Goal: Information Seeking & Learning: Learn about a topic

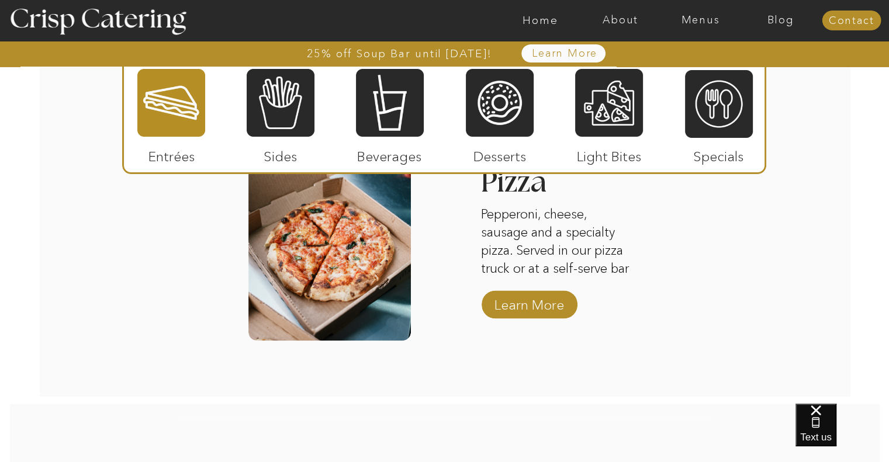
scroll to position [1870, 0]
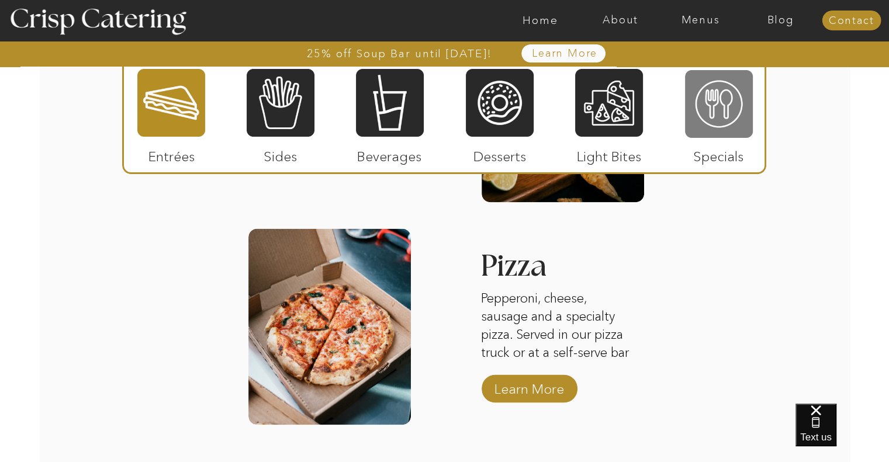
click at [732, 124] on div at bounding box center [719, 104] width 68 height 70
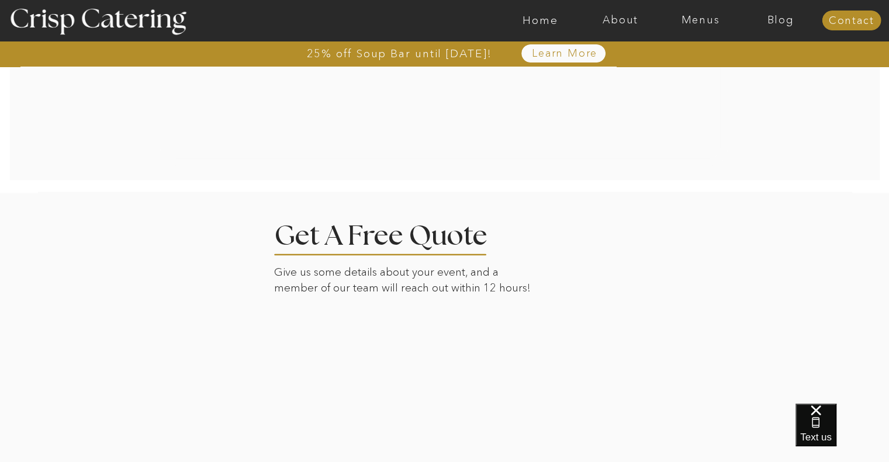
scroll to position [1738, 0]
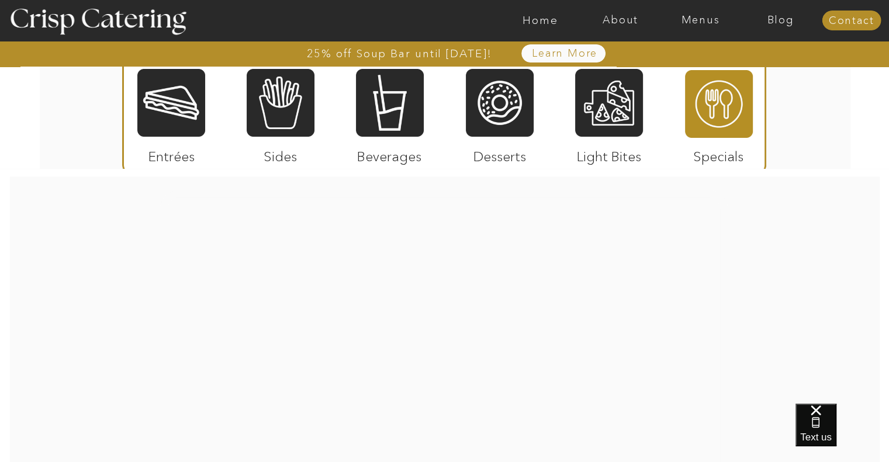
click at [184, 128] on div at bounding box center [171, 103] width 68 height 70
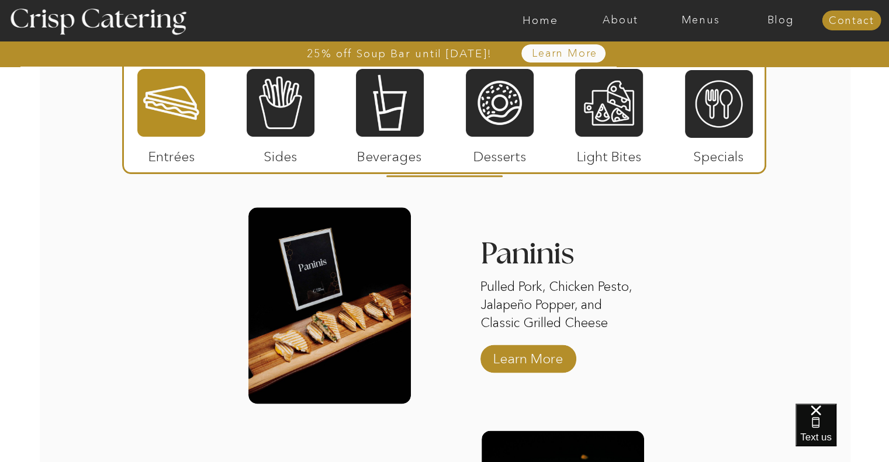
scroll to position [1095, 0]
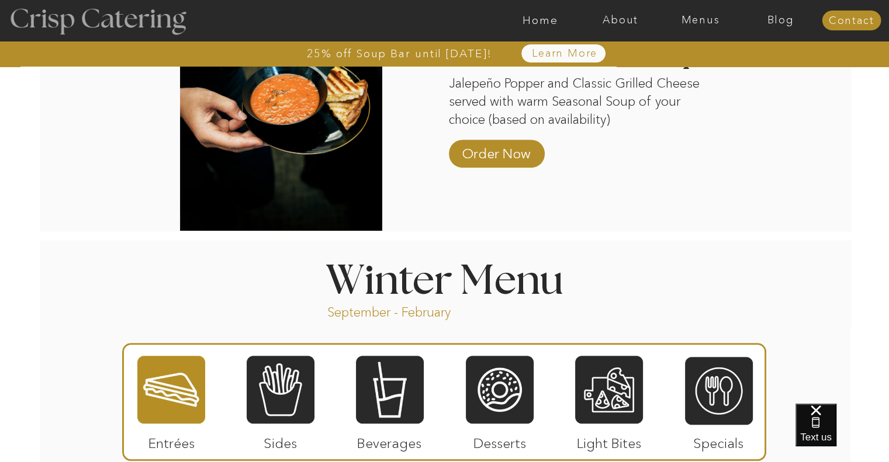
click at [89, 22] on div at bounding box center [97, 21] width 215 height 110
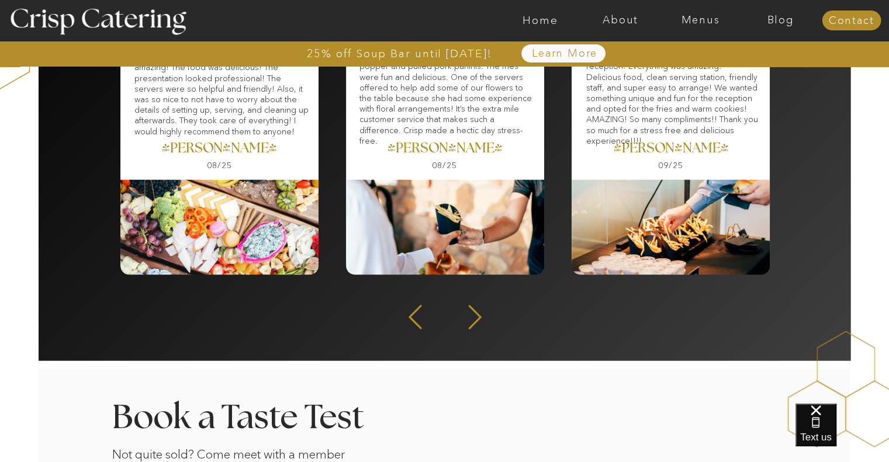
scroll to position [1753, 0]
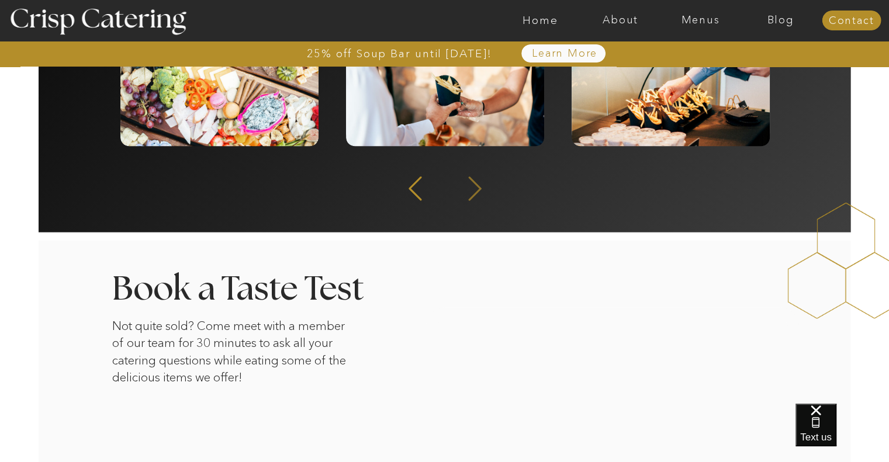
click at [478, 187] on icon at bounding box center [474, 189] width 13 height 24
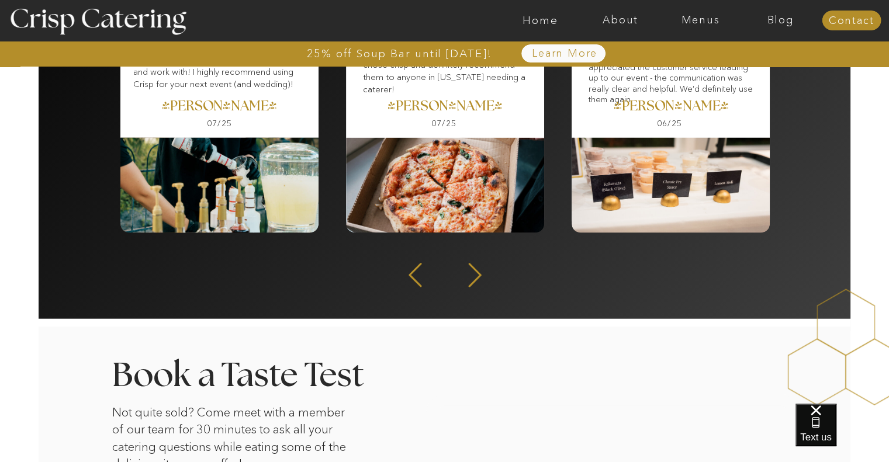
scroll to position [1695, 0]
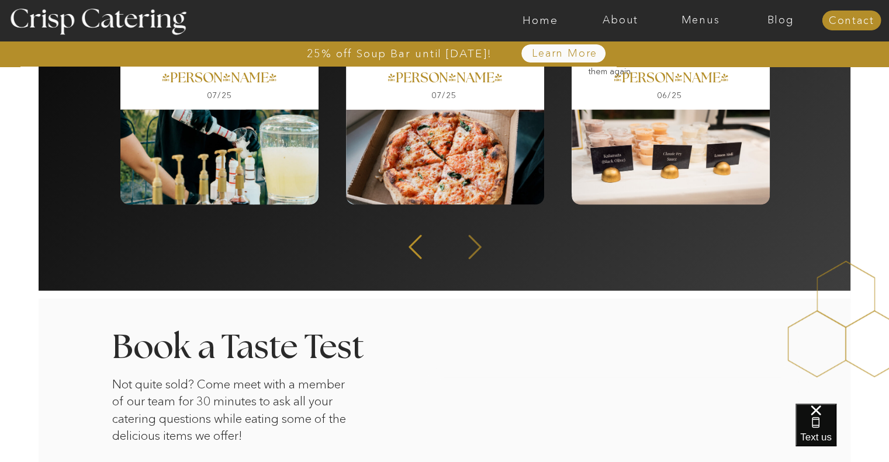
click at [465, 246] on icon at bounding box center [474, 247] width 31 height 29
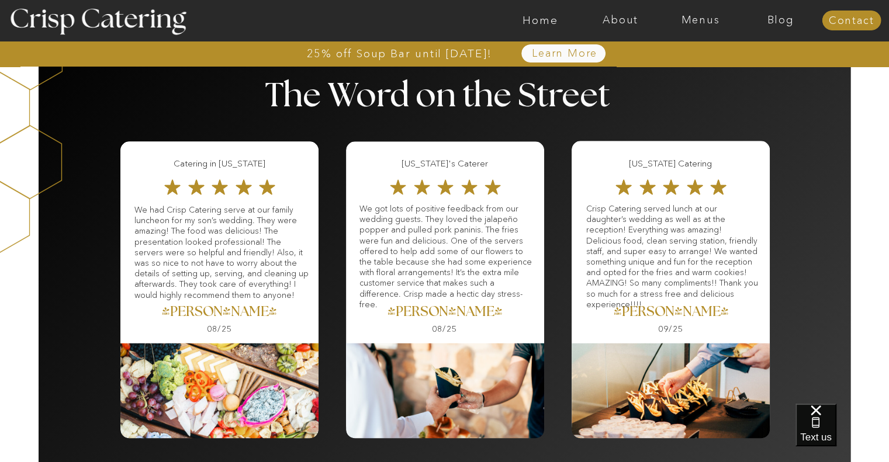
scroll to position [1052, 0]
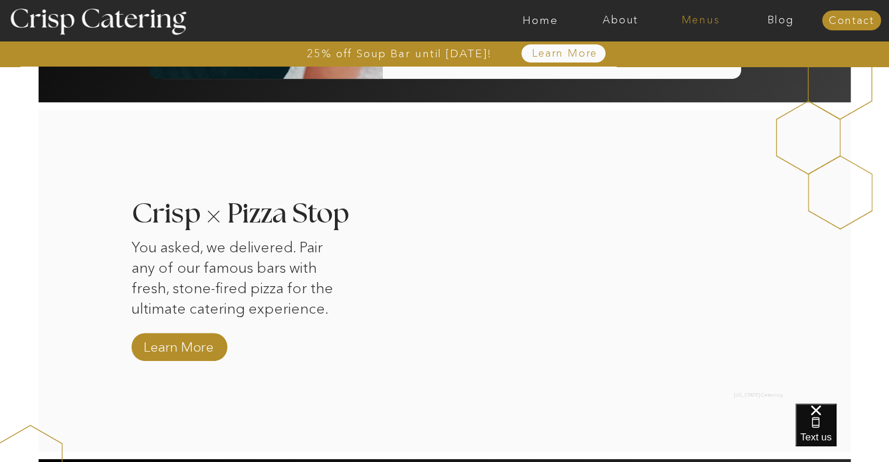
click at [704, 18] on nav "Menus" at bounding box center [700, 21] width 80 height 12
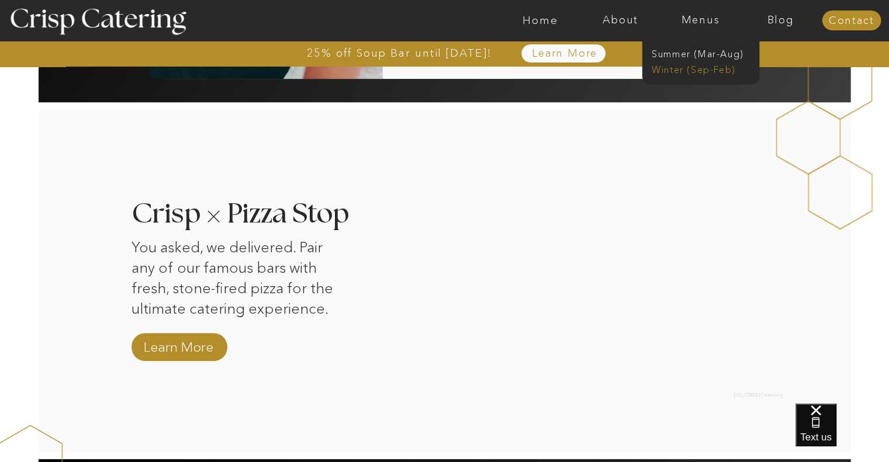
click at [708, 74] on nav "Winter (Sep-Feb)" at bounding box center [700, 68] width 96 height 11
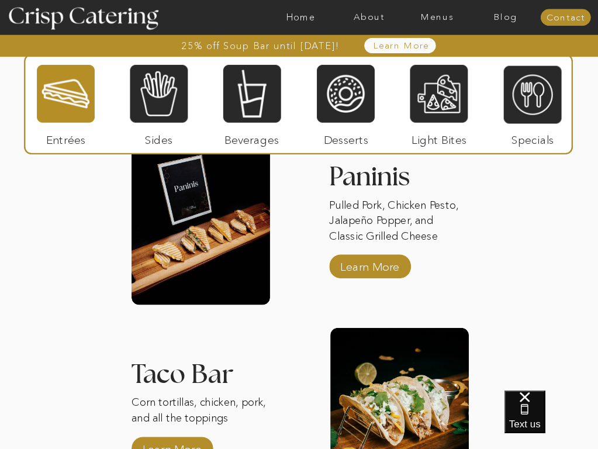
scroll to position [1227, 0]
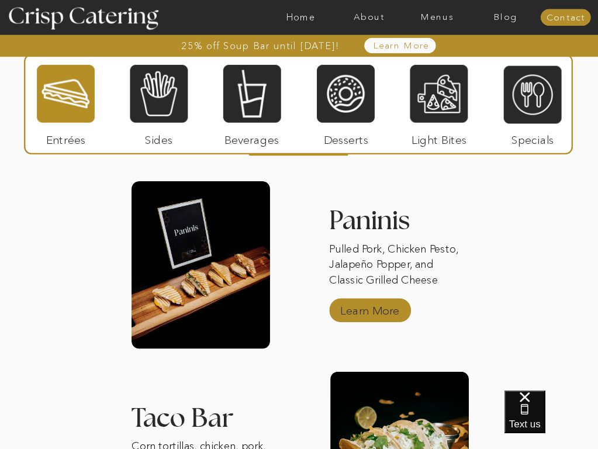
click at [367, 314] on p "Learn More" at bounding box center [370, 308] width 66 height 29
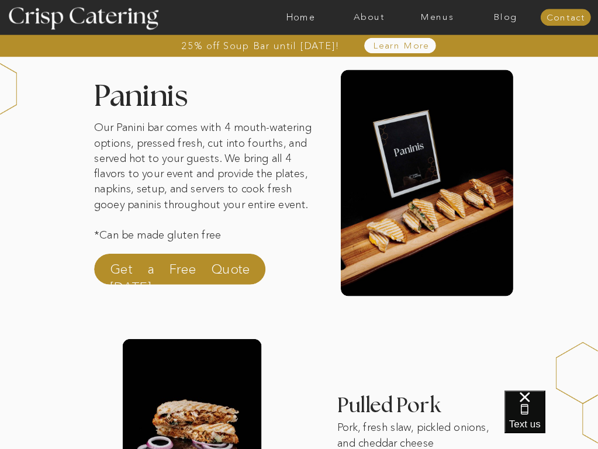
drag, startPoint x: 102, startPoint y: 236, endPoint x: 232, endPoint y: 240, distance: 130.4
click at [232, 240] on p "Our Panini bar comes with 4 mouth-watering options, pressed fresh, cut into fou…" at bounding box center [205, 189] width 222 height 138
click at [155, 122] on p "Our Panini bar comes with 4 mouth-watering options, pressed fresh, cut into fou…" at bounding box center [205, 189] width 222 height 138
drag, startPoint x: 98, startPoint y: 98, endPoint x: 187, endPoint y: 103, distance: 89.0
click at [187, 103] on h2 "Paninis" at bounding box center [189, 95] width 191 height 26
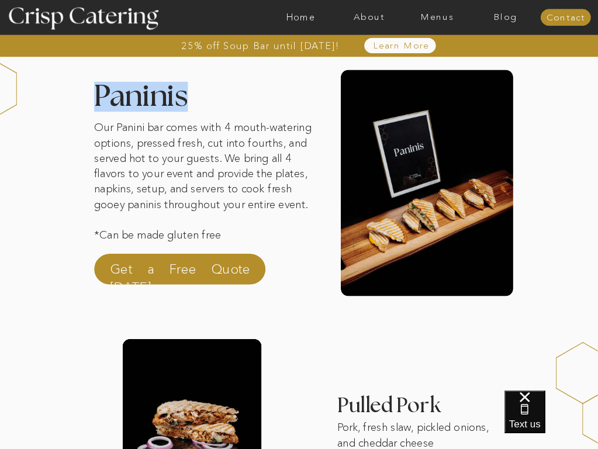
copy h2 "Paninis"
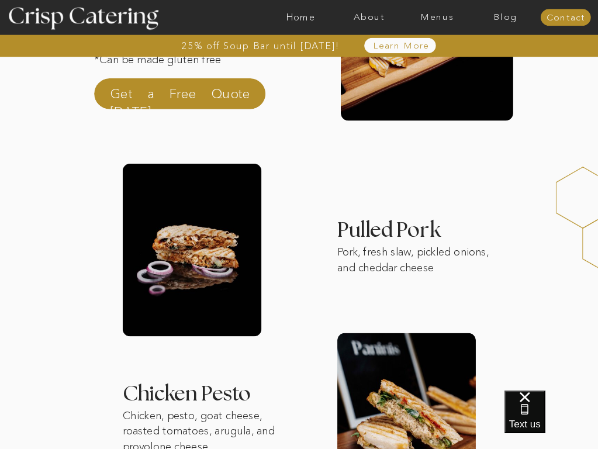
drag, startPoint x: 289, startPoint y: 168, endPoint x: 278, endPoint y: 171, distance: 12.2
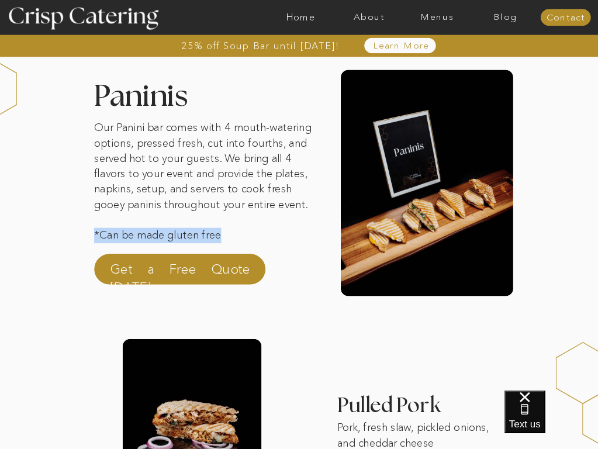
drag, startPoint x: 223, startPoint y: 237, endPoint x: 96, endPoint y: 241, distance: 127.5
click at [96, 241] on p "Our Panini bar comes with 4 mouth-watering options, pressed fresh, cut into fou…" at bounding box center [205, 189] width 222 height 138
copy p "*Can be made gluten free"
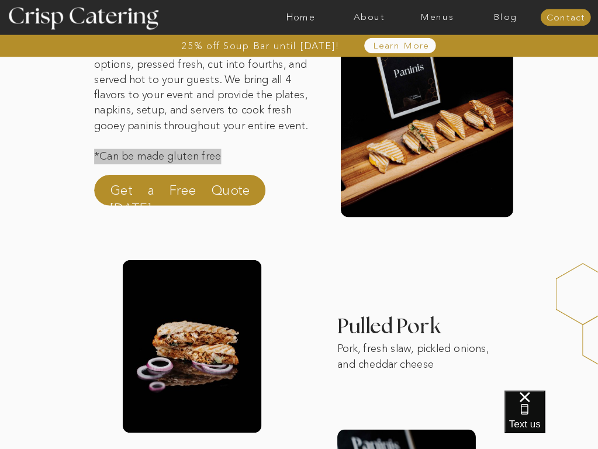
scroll to position [292, 0]
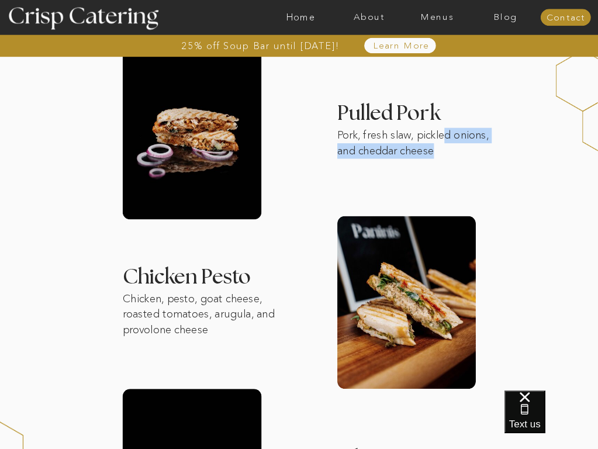
drag, startPoint x: 437, startPoint y: 154, endPoint x: 447, endPoint y: 140, distance: 16.4
click at [447, 140] on p "Pork, fresh slaw, pickled onions, and cheddar cheese" at bounding box center [420, 147] width 166 height 38
drag, startPoint x: 340, startPoint y: 115, endPoint x: 418, endPoint y: 148, distance: 85.1
click at [418, 148] on div "Our Panini bar comes with 4 mouth-watering options, pressed fresh, cut into fou…" at bounding box center [299, 376] width 598 height 1336
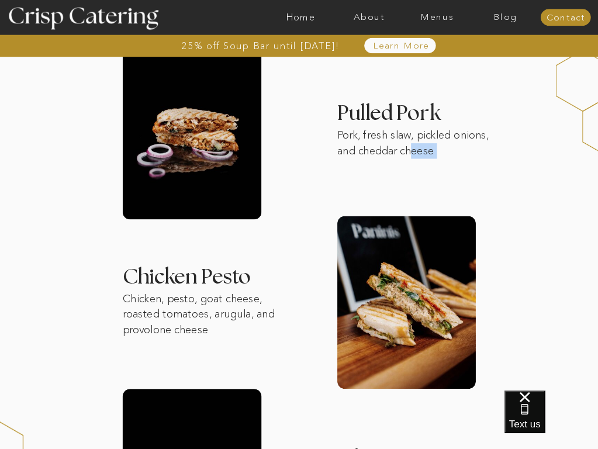
click at [437, 149] on p "Pork, fresh slaw, pickled onions, and cheddar cheese" at bounding box center [420, 147] width 166 height 38
click at [442, 150] on p "Pork, fresh slaw, pickled onions, and cheddar cheese" at bounding box center [420, 147] width 166 height 38
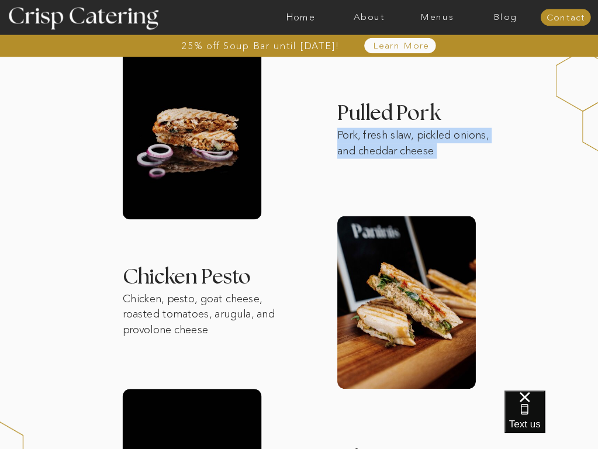
drag, startPoint x: 436, startPoint y: 153, endPoint x: 339, endPoint y: 116, distance: 104.0
click at [339, 116] on div "Our Panini bar comes with 4 mouth-watering options, pressed fresh, cut into fou…" at bounding box center [299, 376] width 598 height 1336
click at [339, 113] on h3 "Pulled Pork" at bounding box center [496, 107] width 318 height 9
drag, startPoint x: 338, startPoint y: 113, endPoint x: 447, endPoint y: 116, distance: 109.3
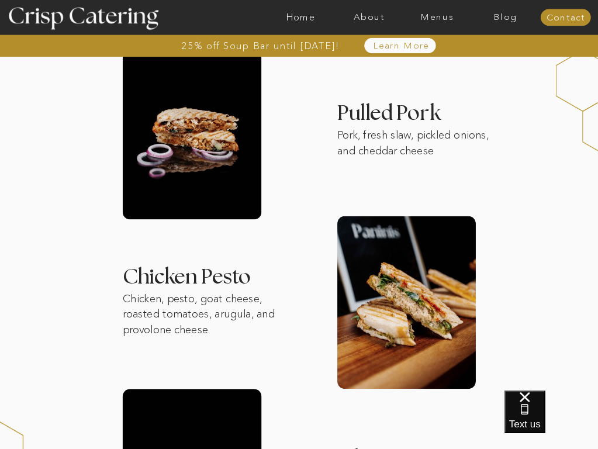
click at [416, 108] on h3 "Pulled Pork" at bounding box center [496, 107] width 318 height 9
drag, startPoint x: 339, startPoint y: 112, endPoint x: 448, endPoint y: 142, distance: 112.7
click at [448, 142] on div "Our Panini bar comes with 4 mouth-watering options, pressed fresh, cut into fou…" at bounding box center [299, 376] width 598 height 1336
click at [449, 147] on p "Pork, fresh slaw, pickled onions, and cheddar cheese" at bounding box center [420, 147] width 166 height 38
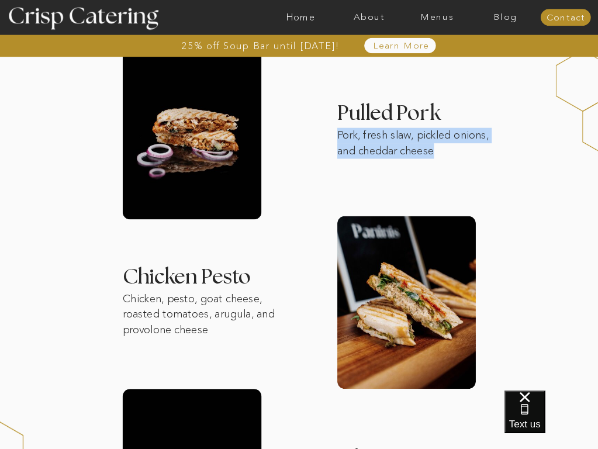
drag, startPoint x: 444, startPoint y: 154, endPoint x: 337, endPoint y: 137, distance: 107.7
click at [337, 137] on p "Pork, fresh slaw, pickled onions, and cheddar cheese" at bounding box center [420, 147] width 166 height 38
copy p "Pork, fresh slaw, pickled onions, and cheddar cheese"
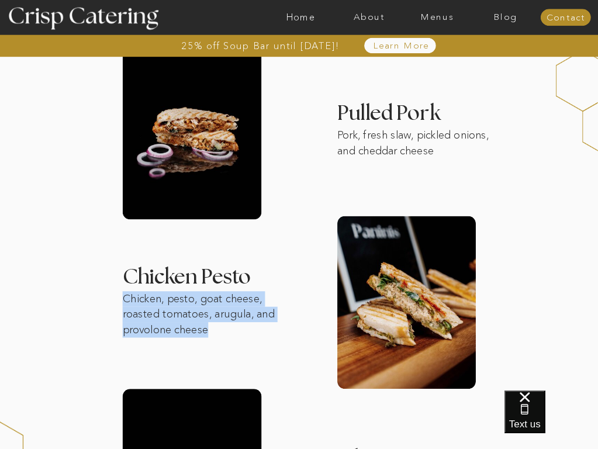
drag, startPoint x: 154, startPoint y: 308, endPoint x: 214, endPoint y: 330, distance: 64.2
click at [214, 330] on p "Chicken, pesto, goat cheese, roasted tomatoes, arugula, and provolone cheese" at bounding box center [210, 312] width 174 height 43
copy p "Chicken, pesto, goat cheese, roasted tomatoes, arugula, and provolone cheese"
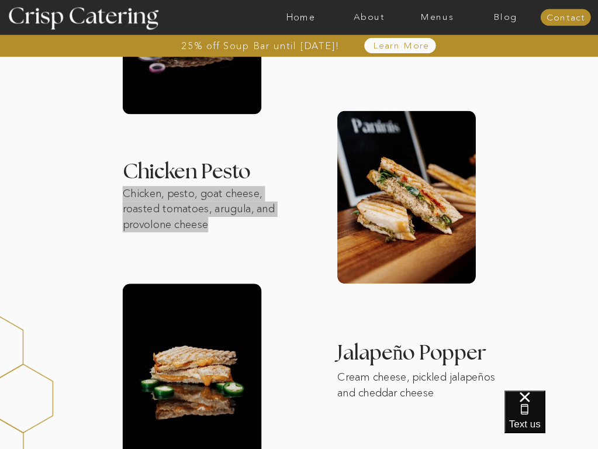
scroll to position [526, 0]
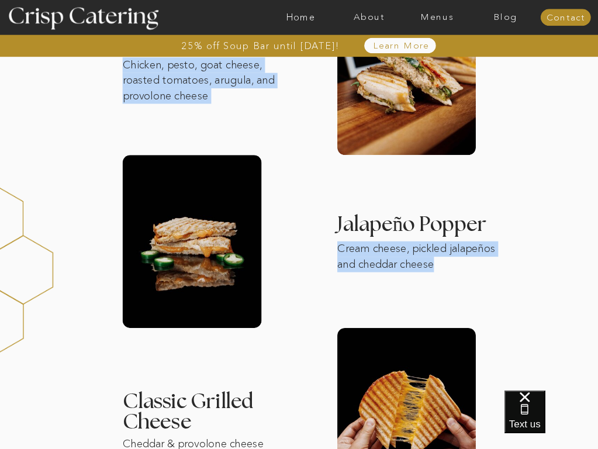
drag, startPoint x: 442, startPoint y: 262, endPoint x: 328, endPoint y: 252, distance: 114.5
copy div "Our Panini bar comes with 4 mouth-watering options, pressed fresh, cut into fou…"
drag, startPoint x: 312, startPoint y: 203, endPoint x: 351, endPoint y: 226, distance: 45.1
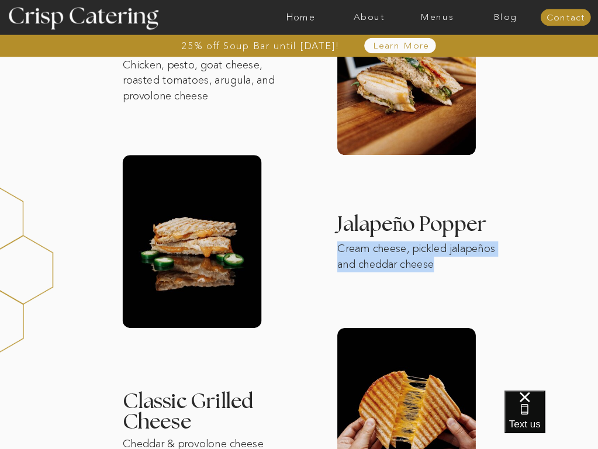
drag, startPoint x: 411, startPoint y: 258, endPoint x: 337, endPoint y: 250, distance: 75.3
click at [337, 250] on p "Cream cheese, pickled jalapeños and cheddar cheese" at bounding box center [419, 257] width 165 height 32
copy p "Cream cheese, pickled jalapeños and cheddar cheese"
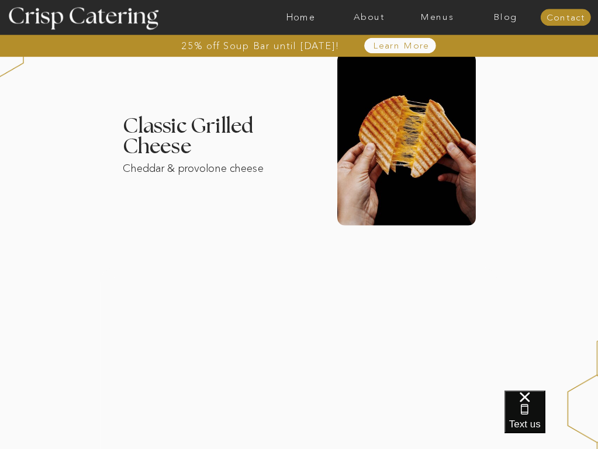
scroll to position [818, 0]
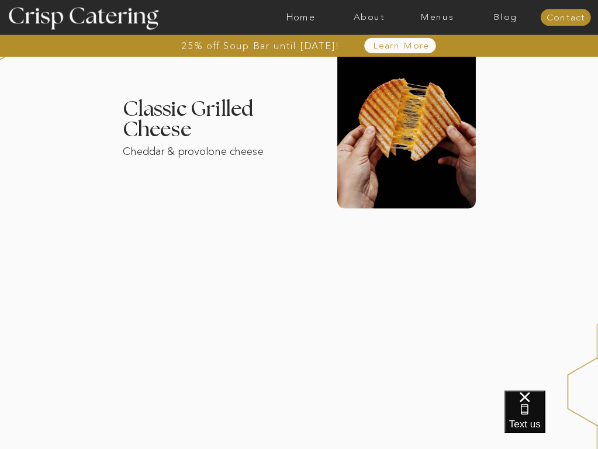
drag, startPoint x: 248, startPoint y: 170, endPoint x: 194, endPoint y: 175, distance: 54.1
click at [248, 170] on div "25% off Soup Bar until October 31st! About Home Menus Contact Blog Learn More 2…" at bounding box center [299, 239] width 598 height 2115
drag, startPoint x: 126, startPoint y: 153, endPoint x: 273, endPoint y: 151, distance: 146.7
click at [273, 151] on p "Cheddar & provolone cheese" at bounding box center [210, 150] width 174 height 12
copy p "Cheddar & provolone cheese"
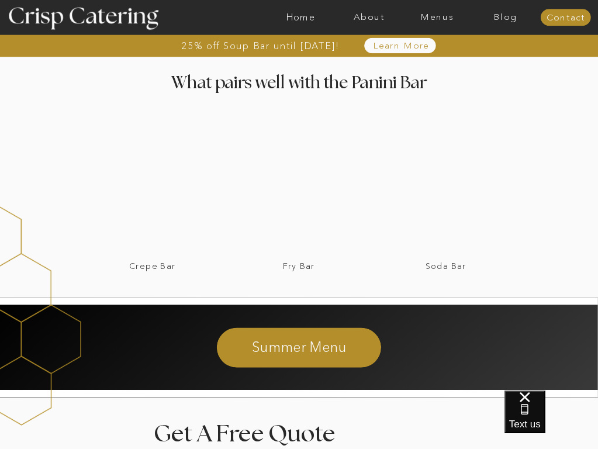
scroll to position [1344, 0]
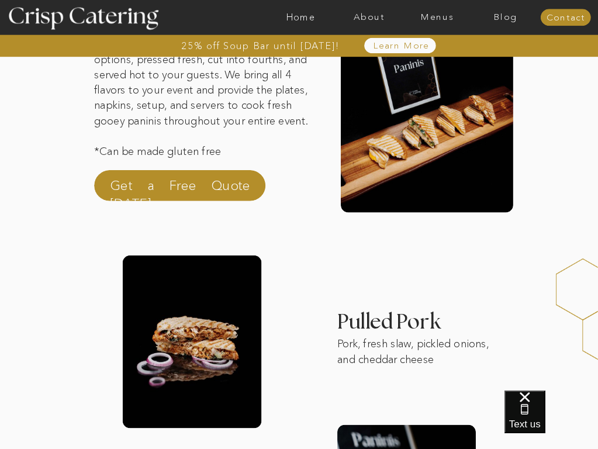
scroll to position [0, 0]
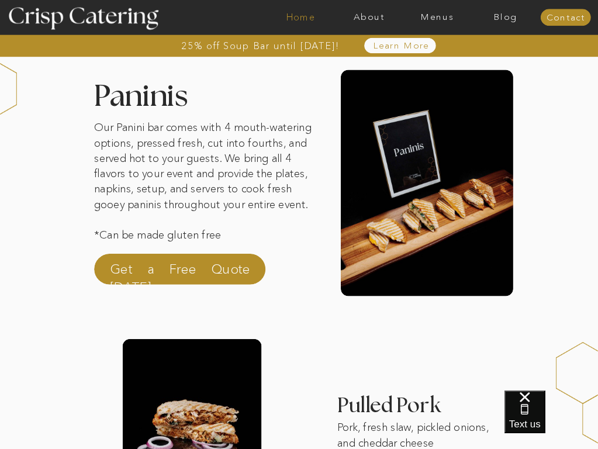
click at [314, 18] on nav "Home" at bounding box center [301, 17] width 68 height 10
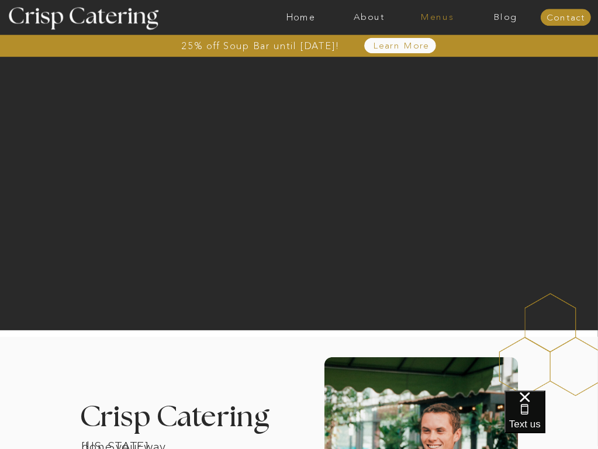
click at [442, 20] on nav "Menus" at bounding box center [437, 17] width 68 height 10
click at [448, 58] on nav "Winter (Sep-Feb)" at bounding box center [437, 58] width 82 height 9
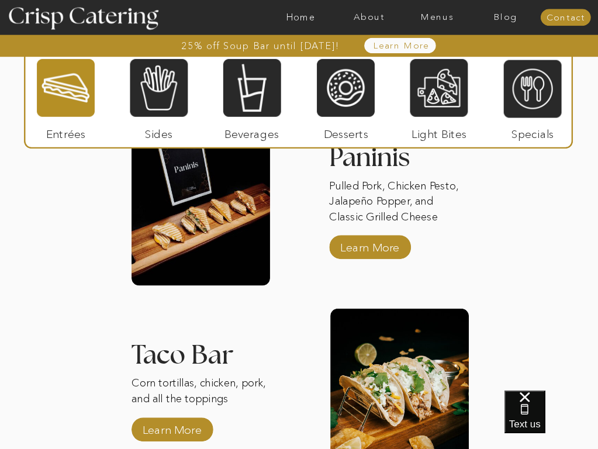
scroll to position [1193, 0]
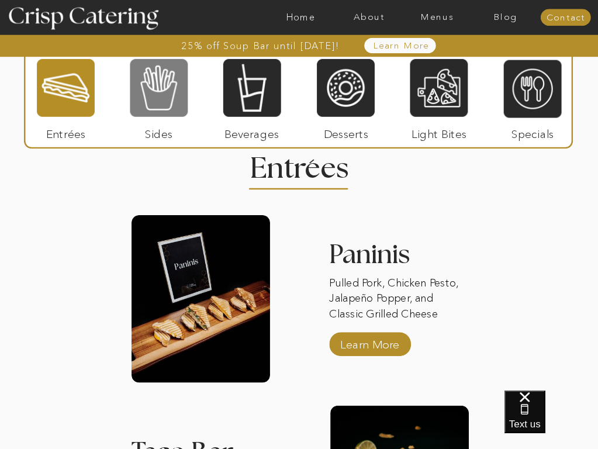
click at [160, 100] on div at bounding box center [159, 88] width 58 height 60
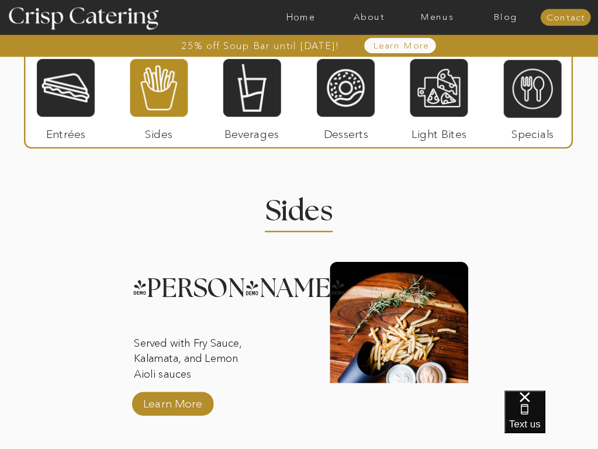
scroll to position [1135, 0]
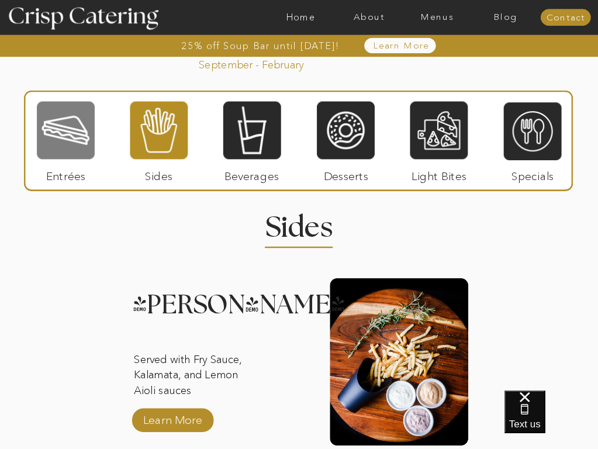
click at [77, 147] on div at bounding box center [66, 131] width 58 height 60
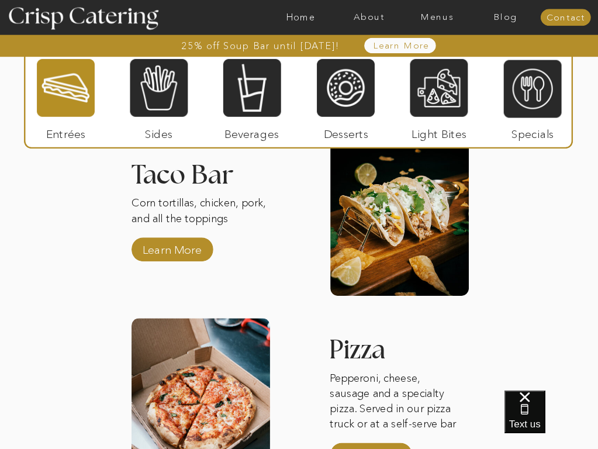
scroll to position [1485, 0]
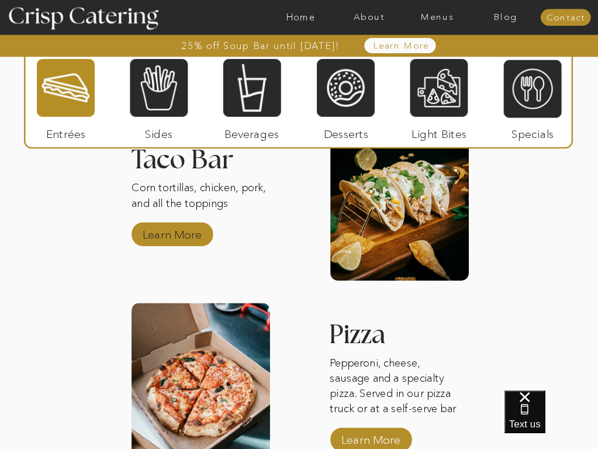
click at [202, 231] on p "Learn More" at bounding box center [172, 232] width 66 height 29
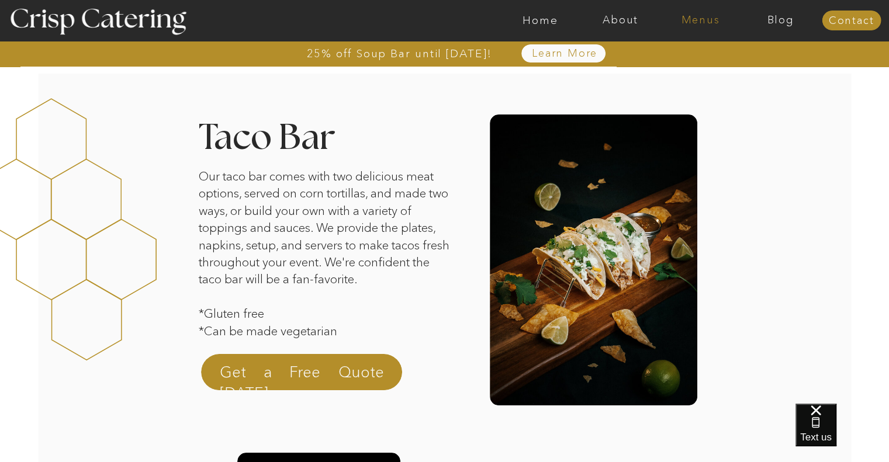
click at [597, 19] on nav "Menus" at bounding box center [700, 21] width 80 height 12
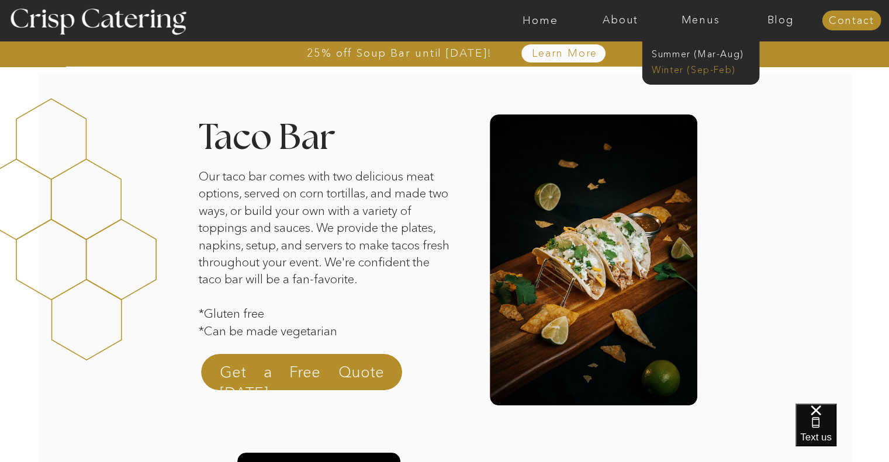
click at [597, 70] on nav "Winter (Sep-Feb)" at bounding box center [700, 68] width 96 height 11
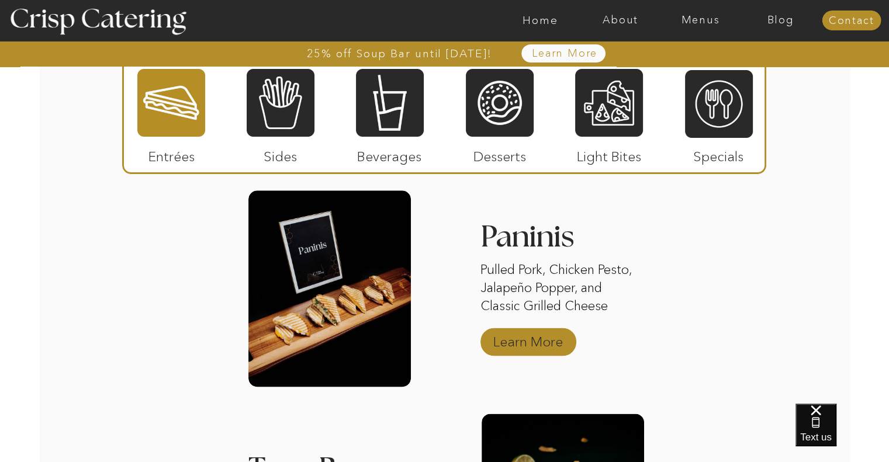
scroll to position [1461, 0]
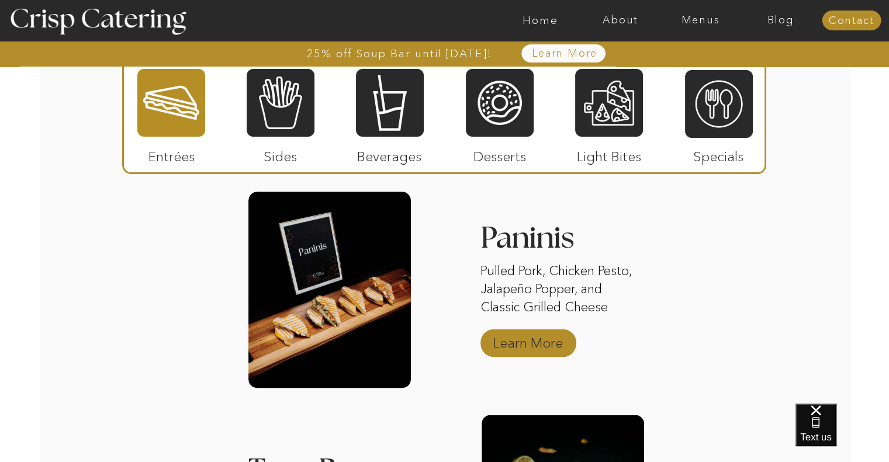
click at [545, 343] on p "Learn More" at bounding box center [528, 340] width 78 height 34
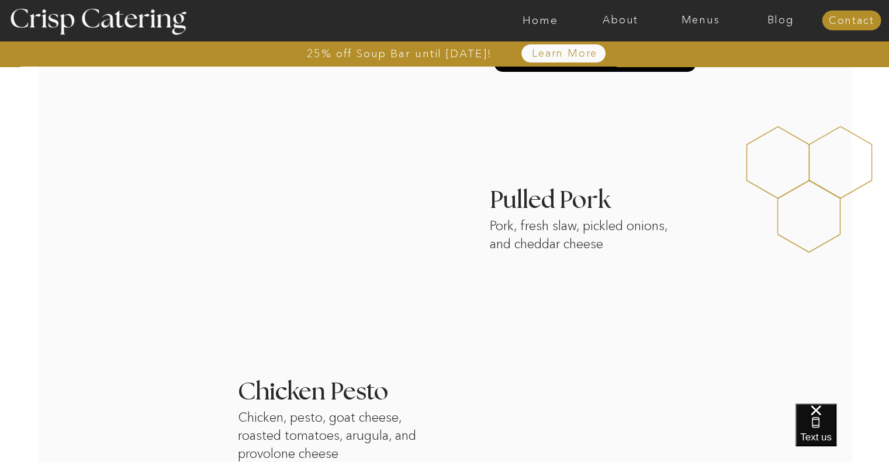
scroll to position [292, 0]
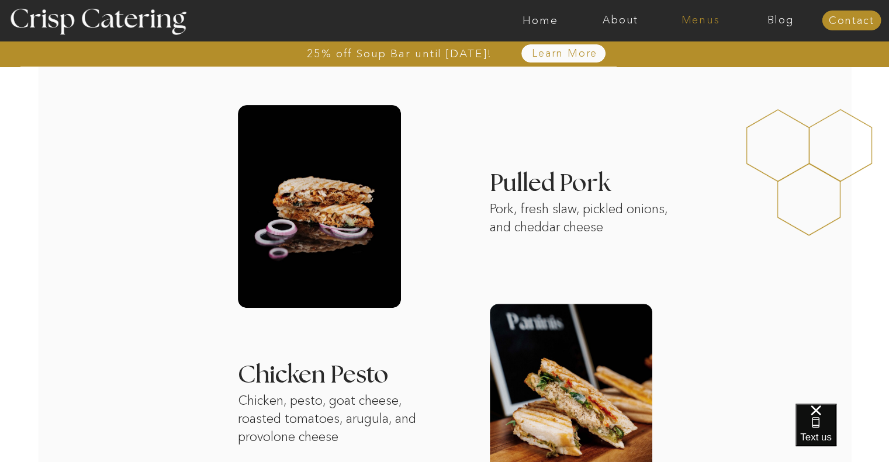
click at [701, 20] on nav "Menus" at bounding box center [700, 21] width 80 height 12
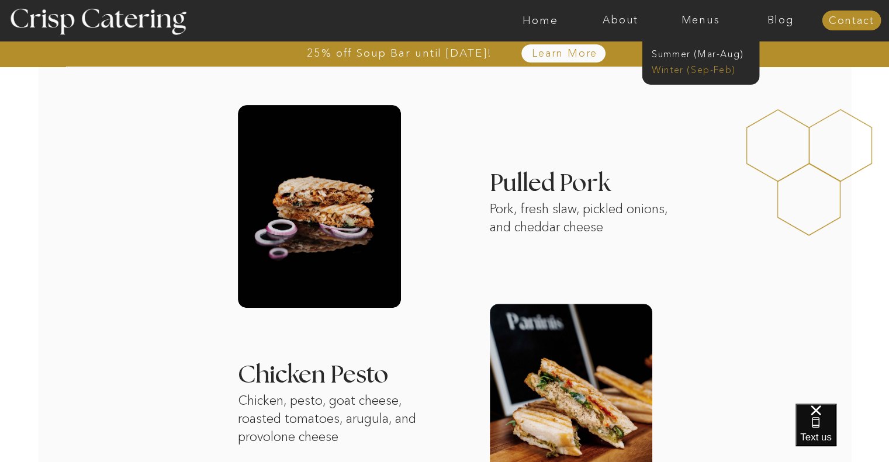
click at [672, 70] on nav "Winter (Sep-Feb)" at bounding box center [700, 68] width 96 height 11
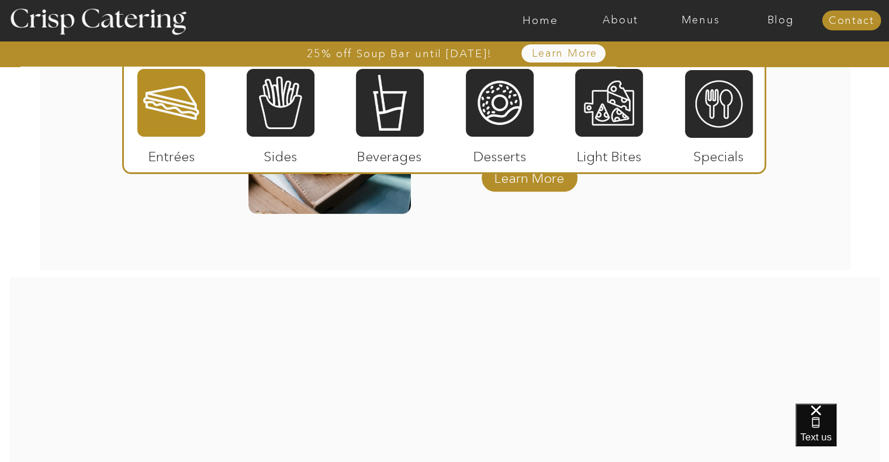
scroll to position [1987, 0]
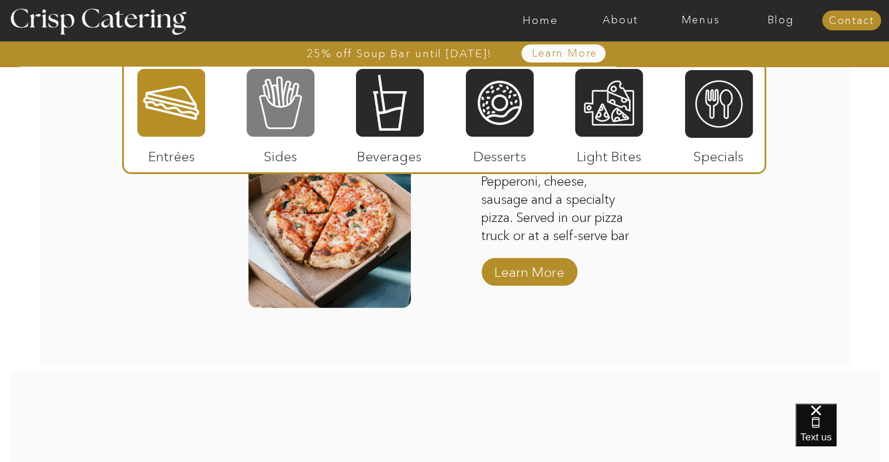
click at [300, 127] on div at bounding box center [281, 103] width 68 height 70
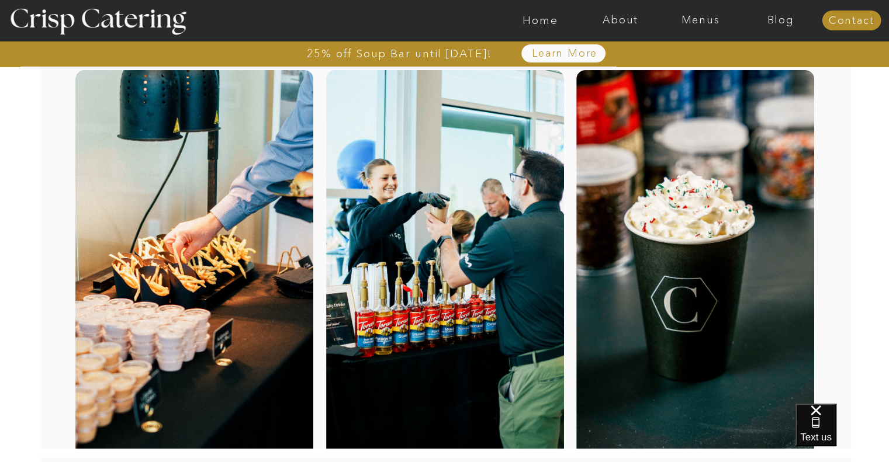
scroll to position [0, 0]
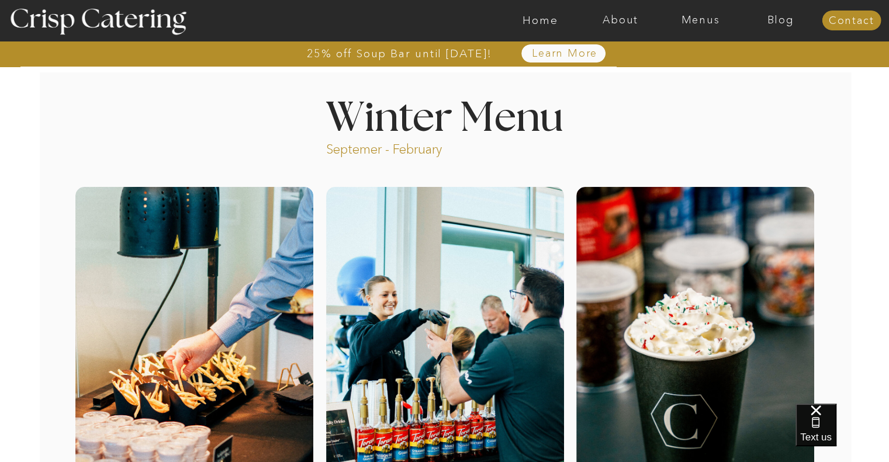
click at [715, 19] on nav "Menus" at bounding box center [700, 21] width 80 height 12
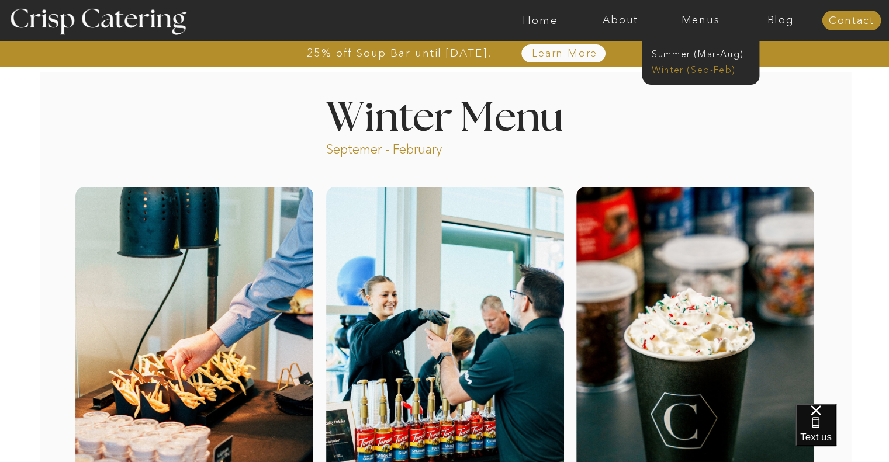
click at [691, 69] on nav "Winter (Sep-Feb)" at bounding box center [700, 68] width 96 height 11
click at [696, 70] on nav "Winter (Sep-Feb)" at bounding box center [700, 68] width 96 height 11
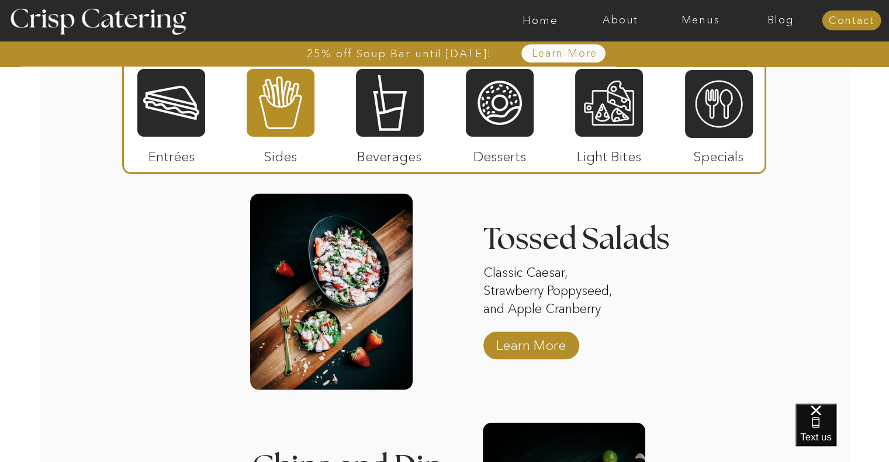
scroll to position [1370, 0]
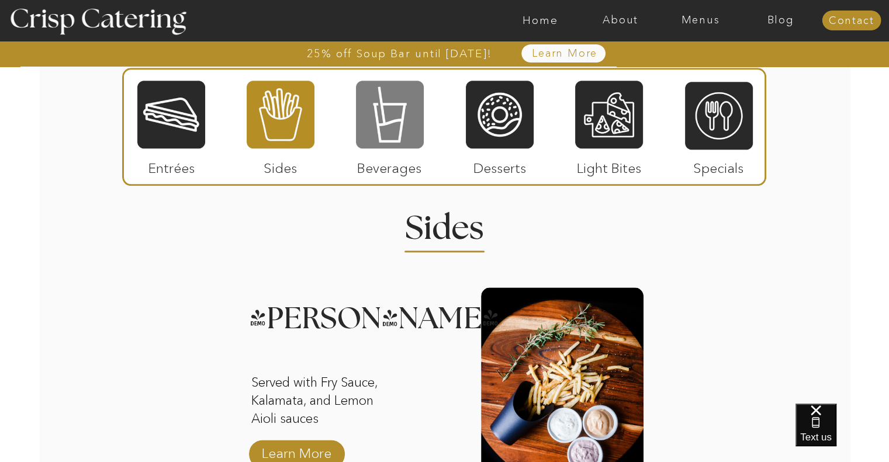
click at [403, 137] on div at bounding box center [390, 114] width 68 height 70
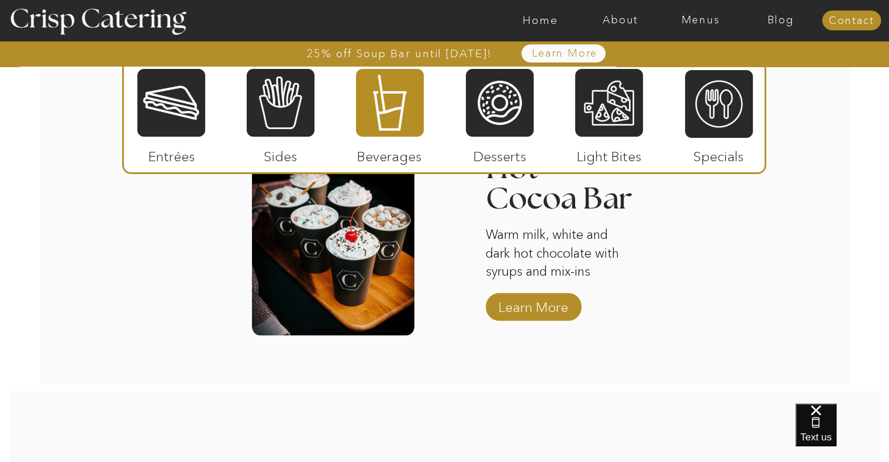
scroll to position [1955, 0]
